Goal: Find specific page/section: Find specific page/section

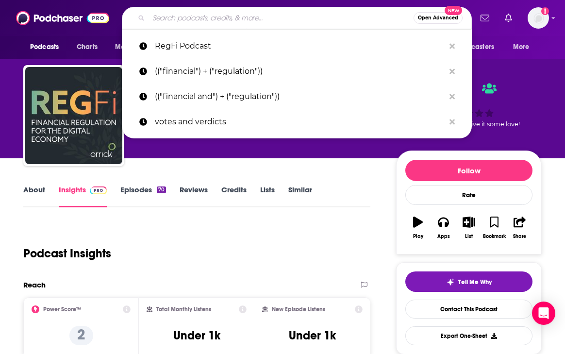
click at [188, 20] on input "Search podcasts, credits, & more..." at bounding box center [281, 18] width 265 height 16
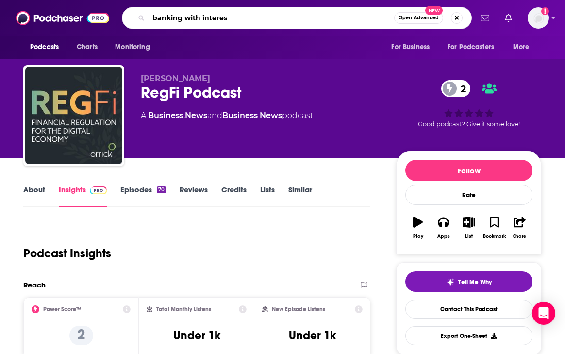
type input "banking with interest"
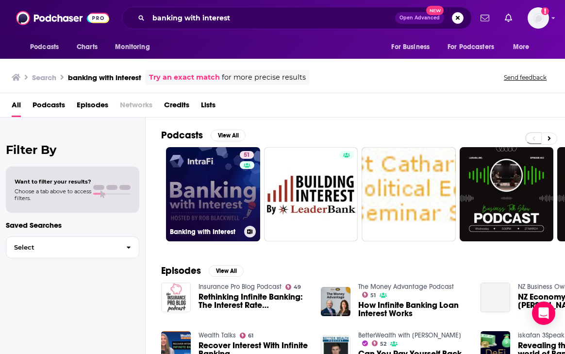
click at [209, 195] on link "51 Banking with Interest" at bounding box center [213, 194] width 94 height 94
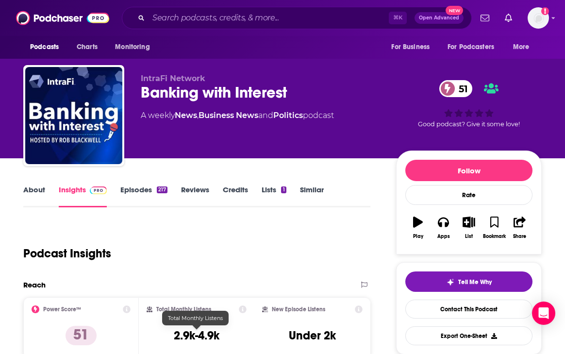
click at [212, 336] on h3 "2.9k-4.9k" at bounding box center [197, 335] width 46 height 15
copy div "2.9k-4.9k"
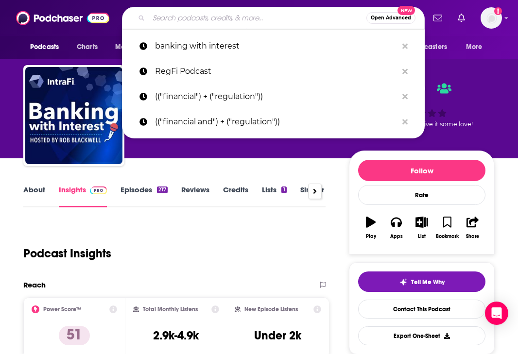
click at [260, 23] on input "Search podcasts, credits, & more..." at bounding box center [258, 18] width 218 height 16
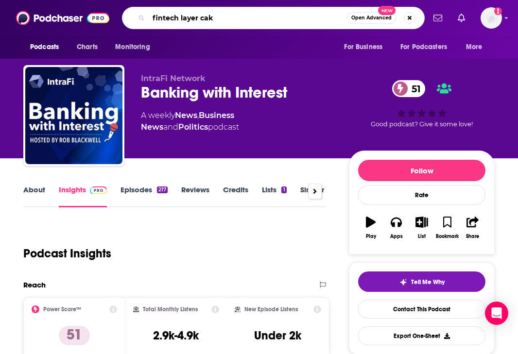
type input "fintech layer cake"
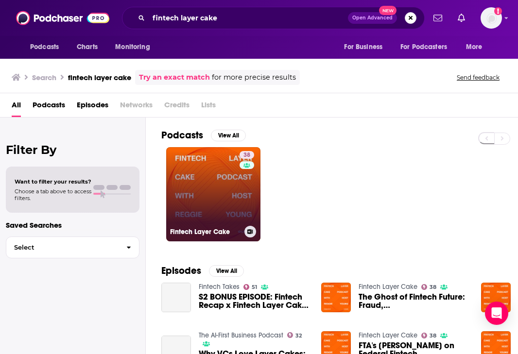
click at [214, 179] on link "38 Fintech Layer Cake" at bounding box center [213, 194] width 94 height 94
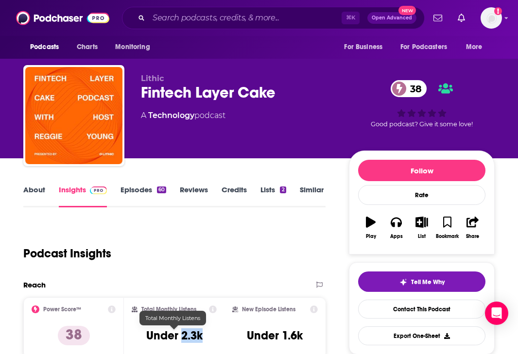
drag, startPoint x: 202, startPoint y: 334, endPoint x: 179, endPoint y: 335, distance: 22.3
click at [180, 335] on h3 "Under 2.3k" at bounding box center [174, 335] width 56 height 15
copy h3 "2.3k"
